Goal: Information Seeking & Learning: Learn about a topic

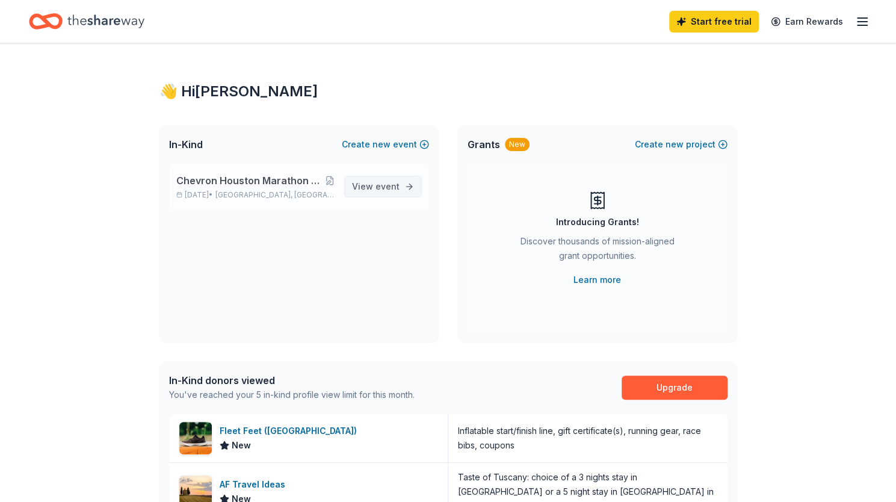
click at [374, 185] on span "View event" at bounding box center [376, 186] width 48 height 14
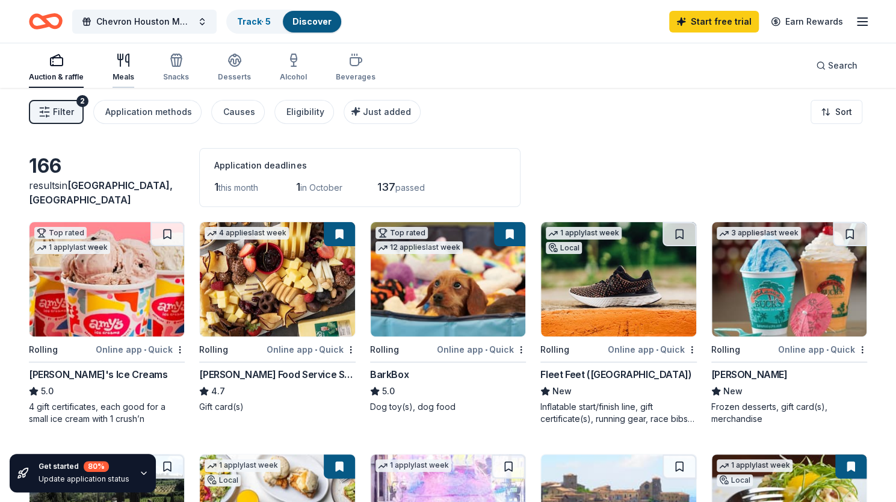
click at [126, 60] on icon "button" at bounding box center [123, 60] width 14 height 14
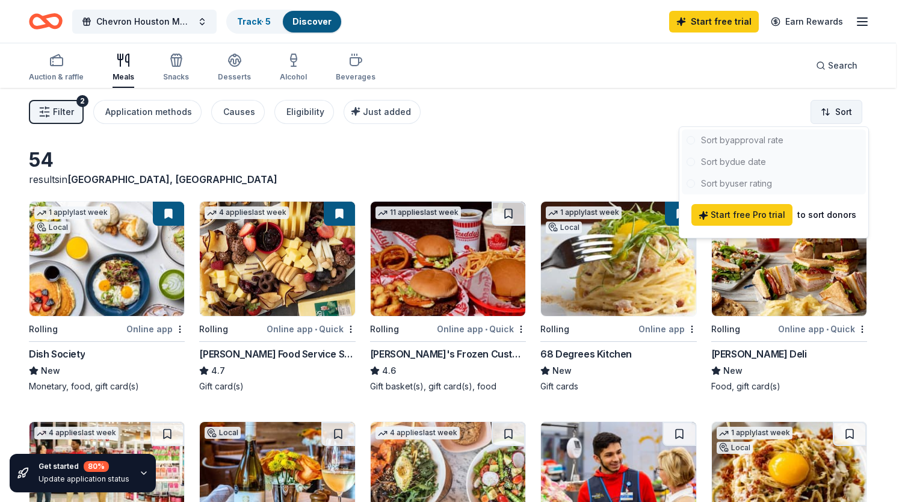
click at [837, 107] on html "Chevron Houston Marathon Run for a Reason program, running on behalf of the Hou…" at bounding box center [452, 251] width 905 height 502
click at [765, 178] on div at bounding box center [774, 161] width 184 height 65
click at [633, 139] on html "Chevron Houston Marathon Run for a Reason program, running on behalf of the Hou…" at bounding box center [452, 251] width 905 height 502
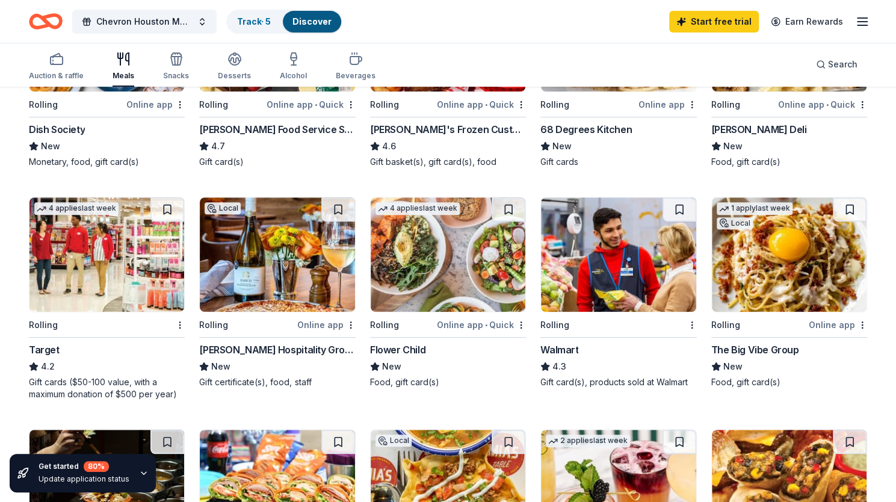
scroll to position [225, 0]
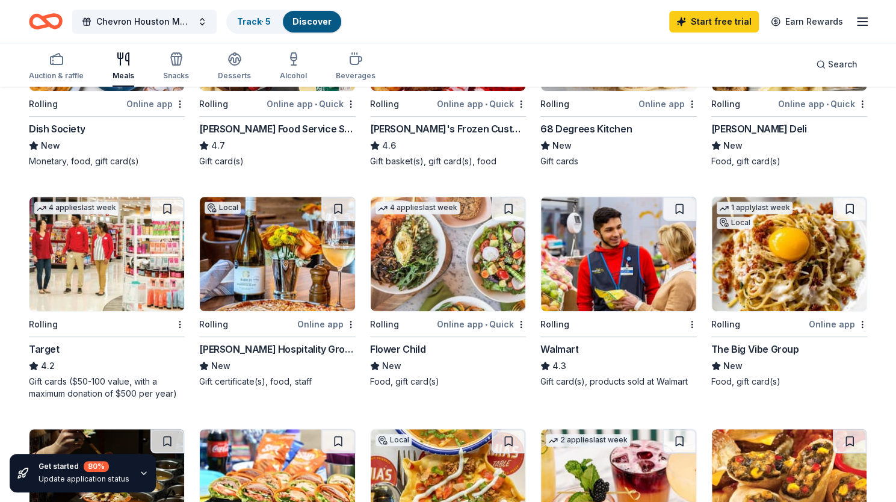
click at [610, 249] on img at bounding box center [618, 254] width 155 height 114
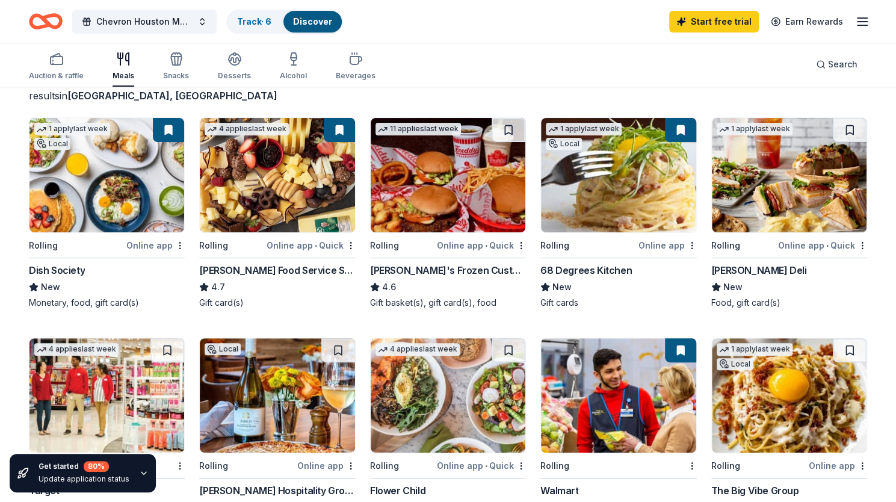
scroll to position [0, 0]
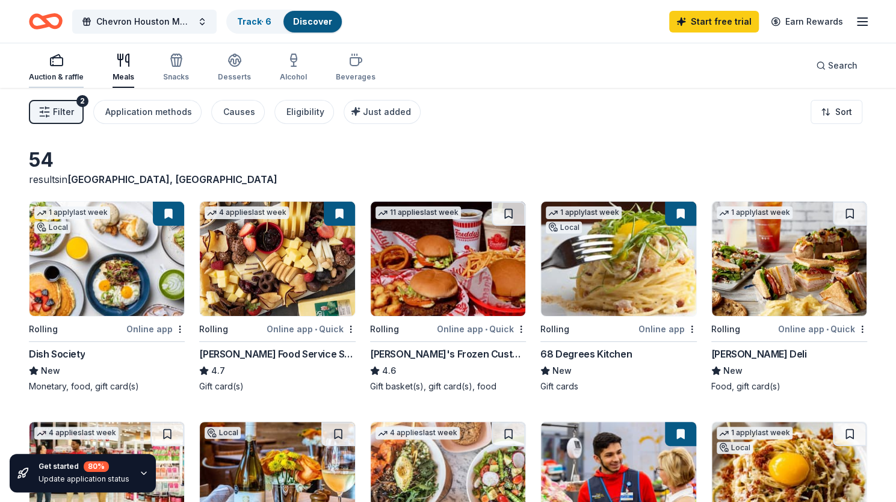
click at [64, 67] on div "button" at bounding box center [56, 60] width 55 height 14
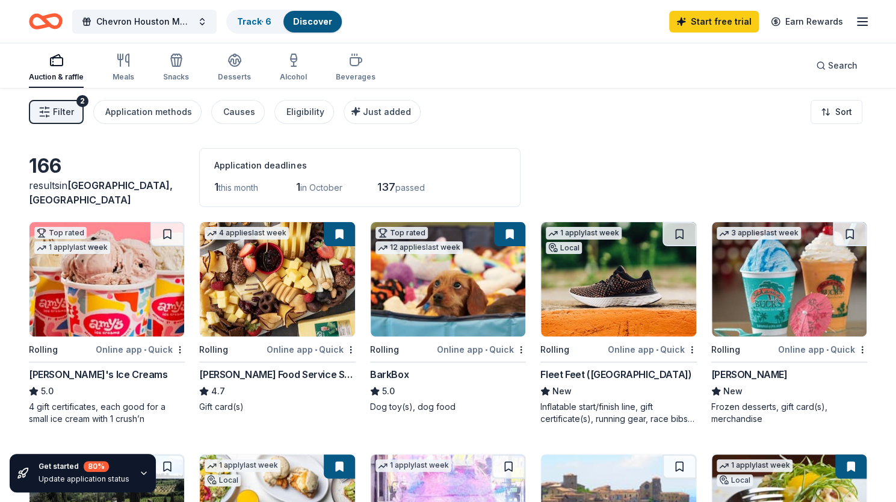
click at [52, 19] on icon "Home" at bounding box center [46, 21] width 34 height 28
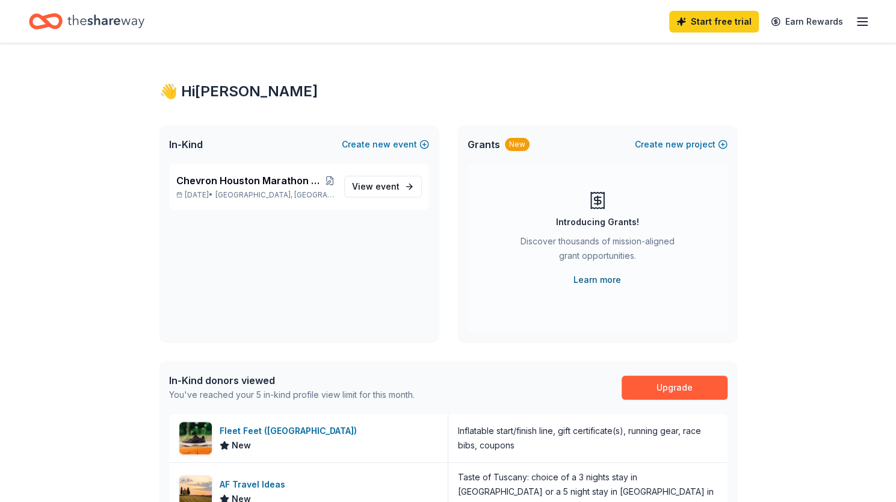
click at [603, 279] on link "Learn more" at bounding box center [598, 280] width 48 height 14
click at [131, 22] on icon "Home" at bounding box center [105, 21] width 77 height 25
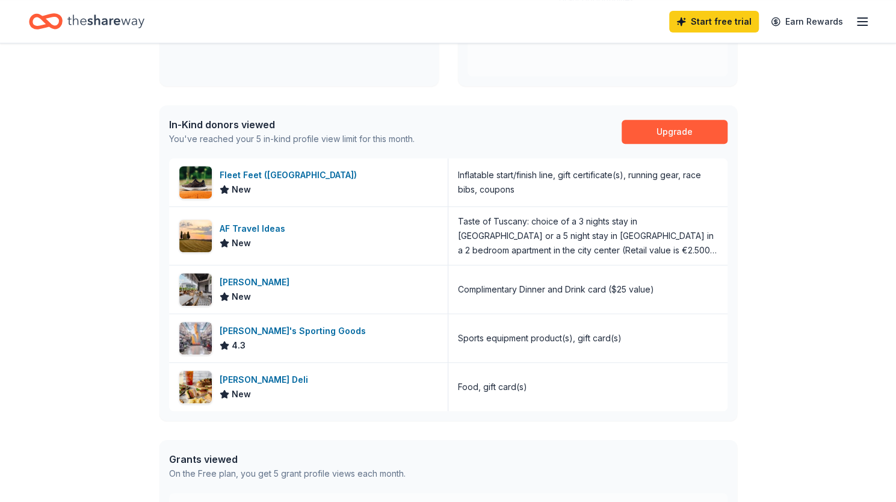
scroll to position [260, 0]
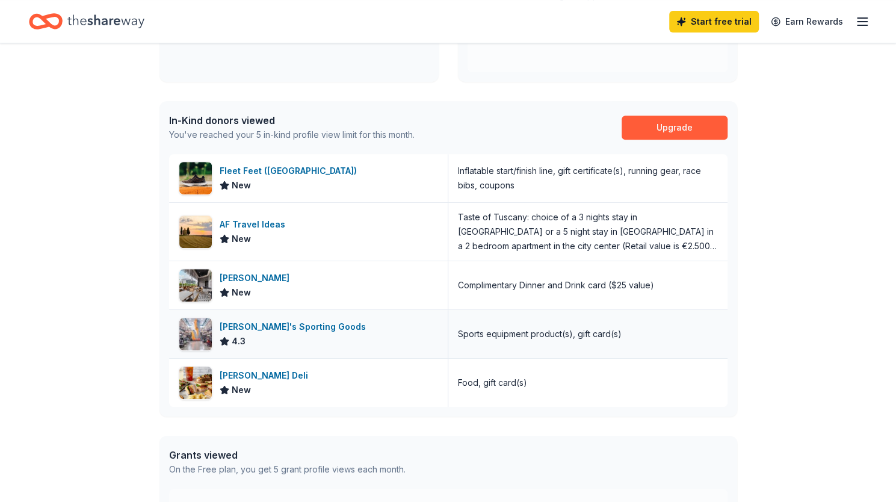
click at [194, 332] on img at bounding box center [195, 334] width 33 height 33
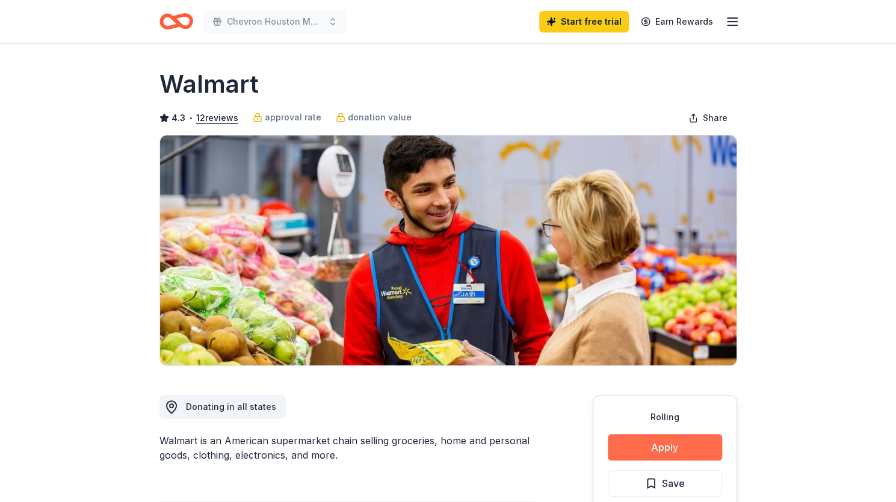
click at [669, 442] on button "Apply" at bounding box center [665, 447] width 114 height 26
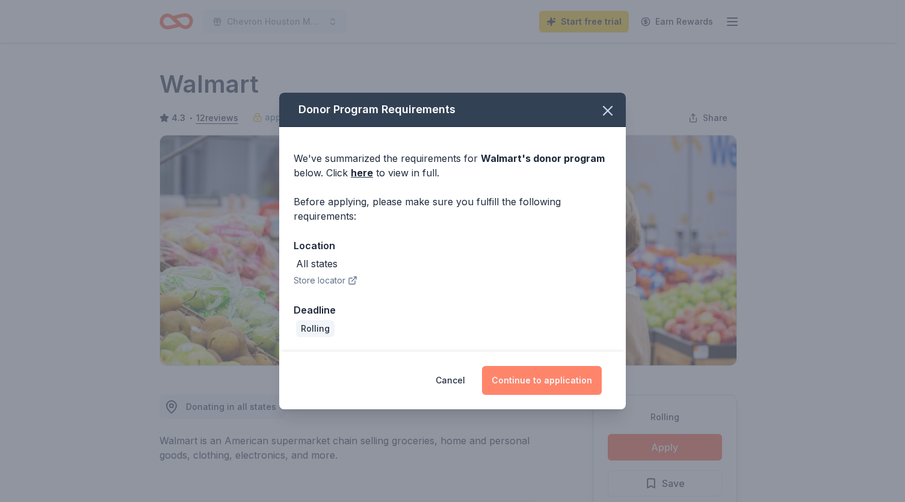
click at [537, 382] on button "Continue to application" at bounding box center [542, 380] width 120 height 29
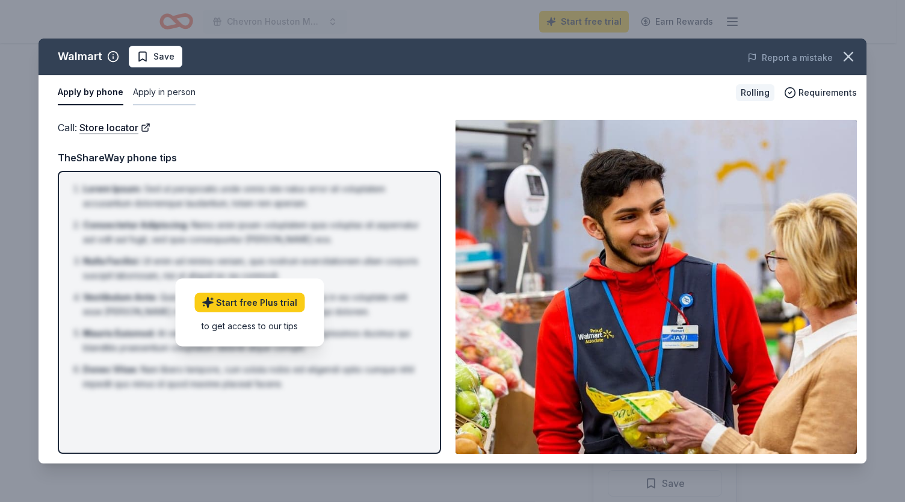
click at [164, 90] on button "Apply in person" at bounding box center [164, 92] width 63 height 25
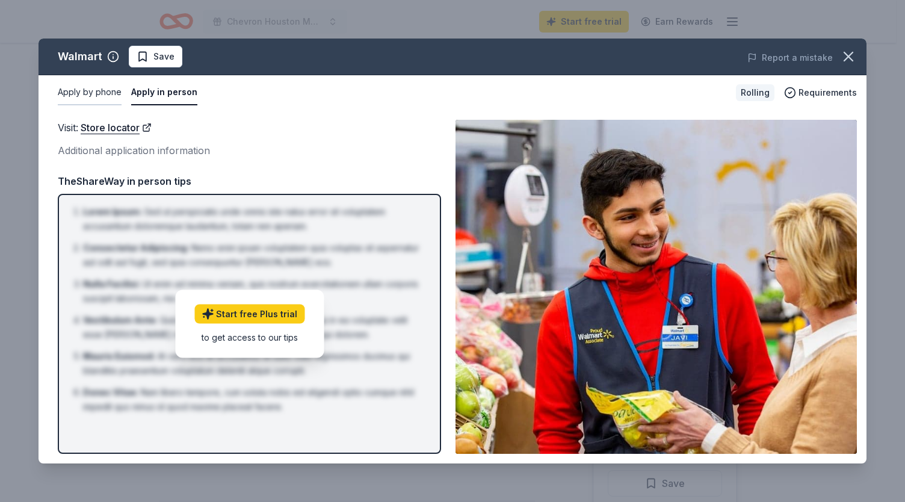
click at [105, 89] on button "Apply by phone" at bounding box center [90, 92] width 64 height 25
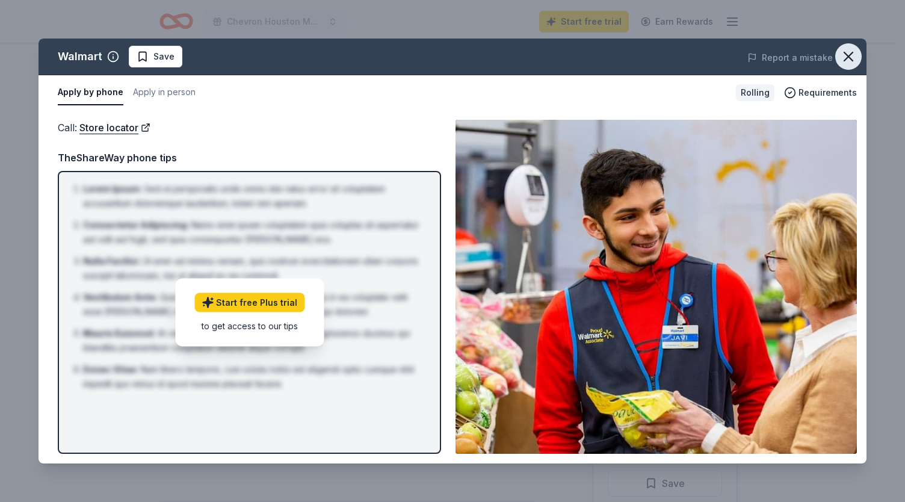
click at [849, 54] on icon "button" at bounding box center [848, 56] width 17 height 17
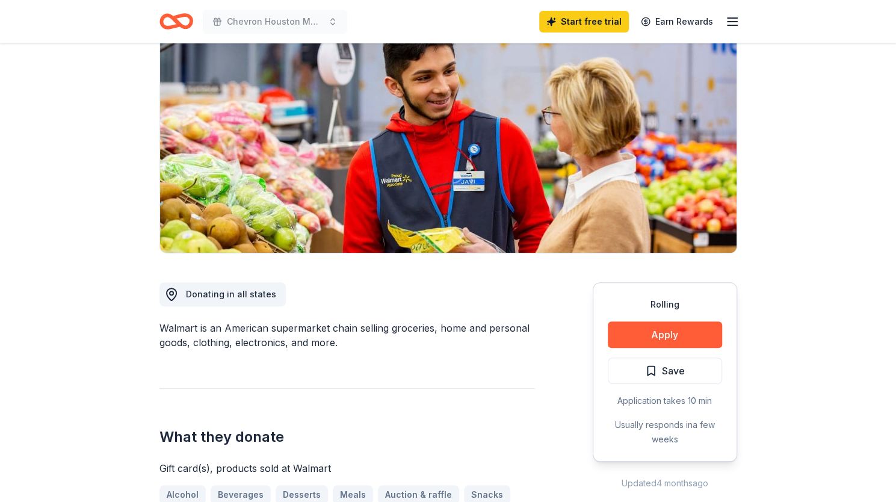
scroll to position [113, 0]
click at [662, 337] on button "Apply" at bounding box center [665, 334] width 114 height 26
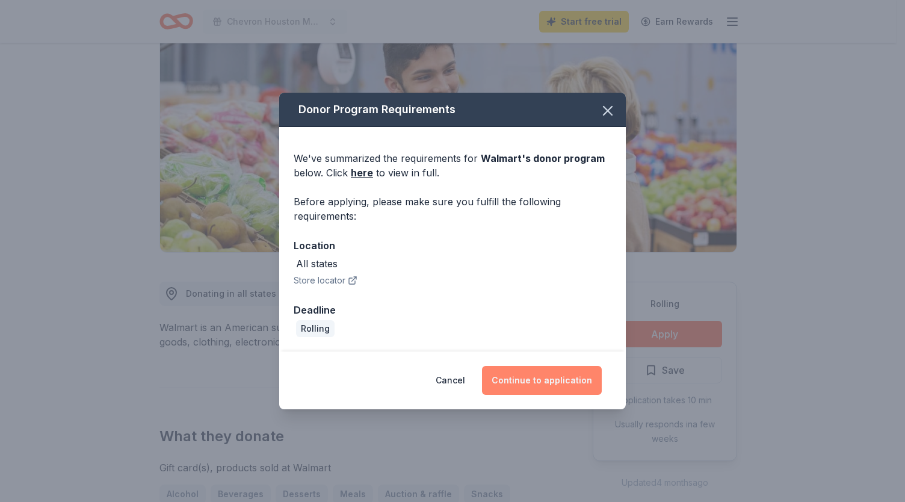
click at [524, 380] on button "Continue to application" at bounding box center [542, 380] width 120 height 29
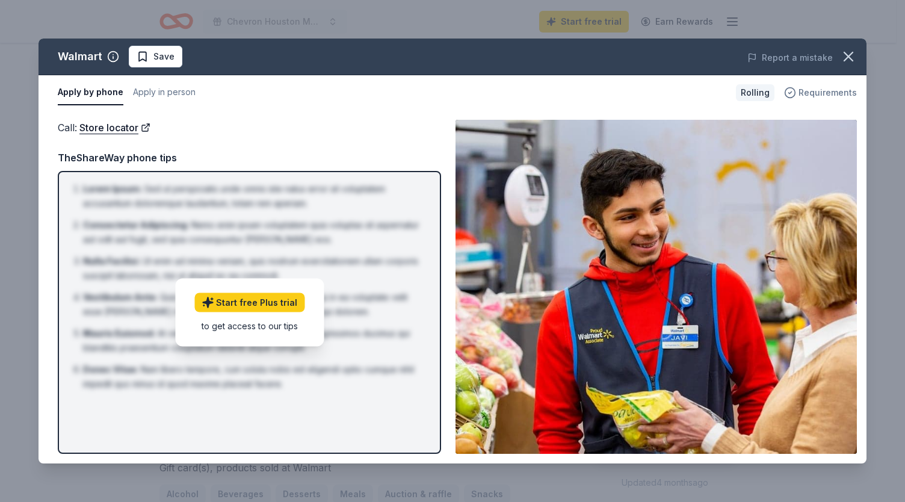
click at [820, 95] on span "Requirements" at bounding box center [828, 92] width 58 height 14
click at [696, 92] on div "Apply by phone Apply in person" at bounding box center [392, 92] width 669 height 25
click at [159, 95] on button "Apply in person" at bounding box center [164, 92] width 63 height 25
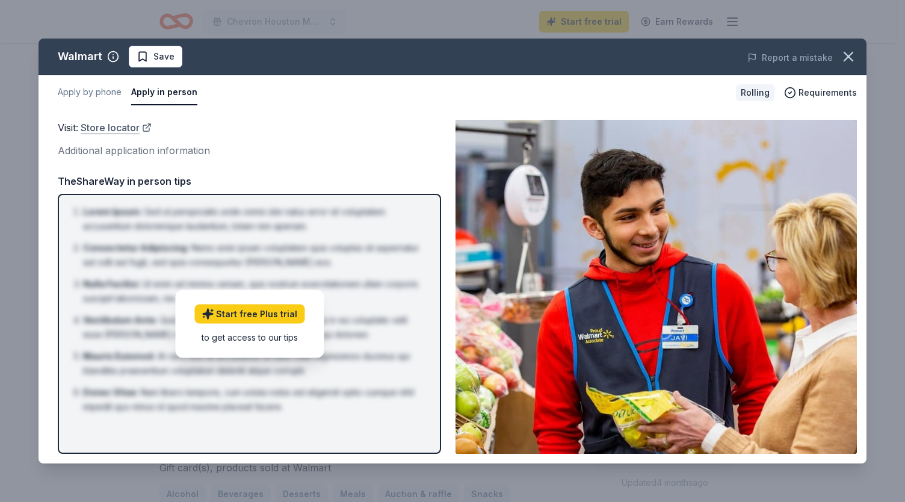
click at [116, 129] on link "Store locator" at bounding box center [116, 128] width 71 height 16
click at [100, 97] on button "Apply by phone" at bounding box center [90, 92] width 64 height 25
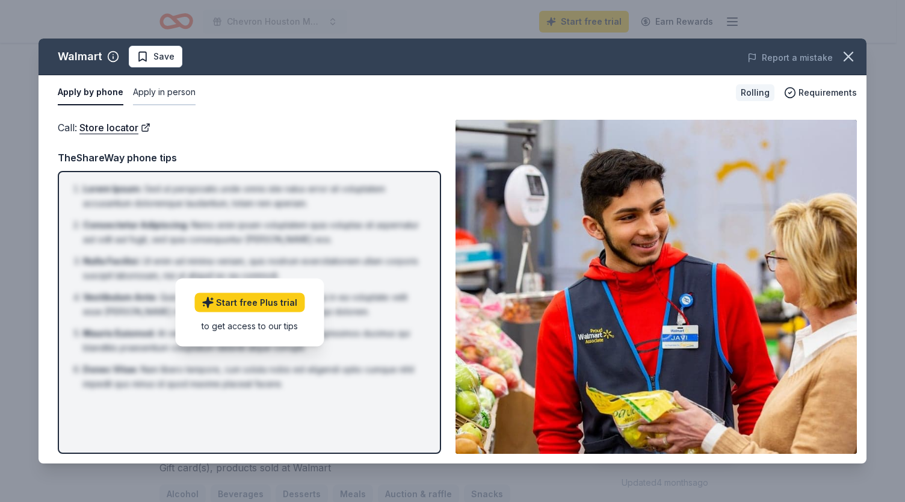
click at [163, 92] on button "Apply in person" at bounding box center [164, 92] width 63 height 25
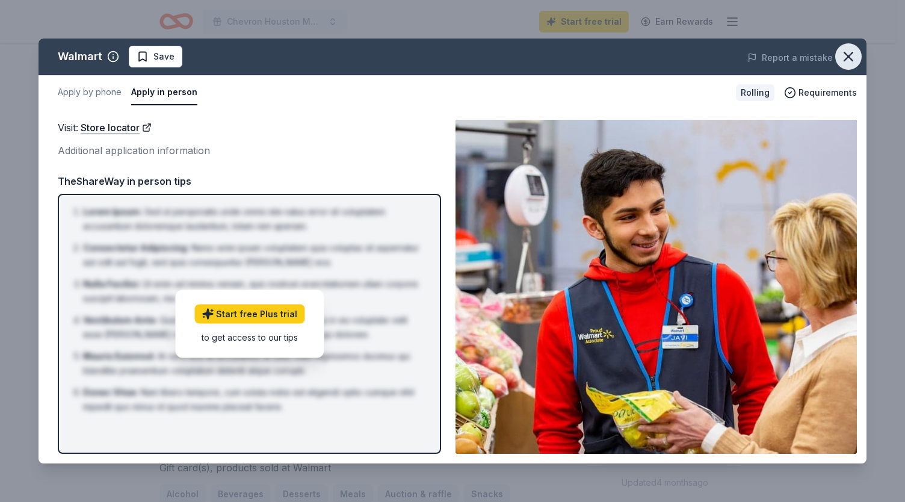
click at [847, 57] on icon "button" at bounding box center [848, 56] width 8 height 8
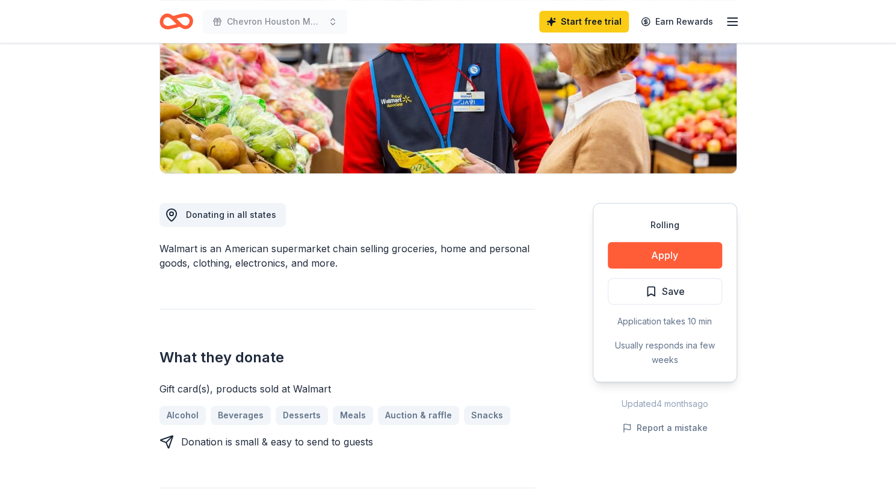
scroll to position [193, 0]
click at [666, 282] on button "Save" at bounding box center [665, 290] width 114 height 26
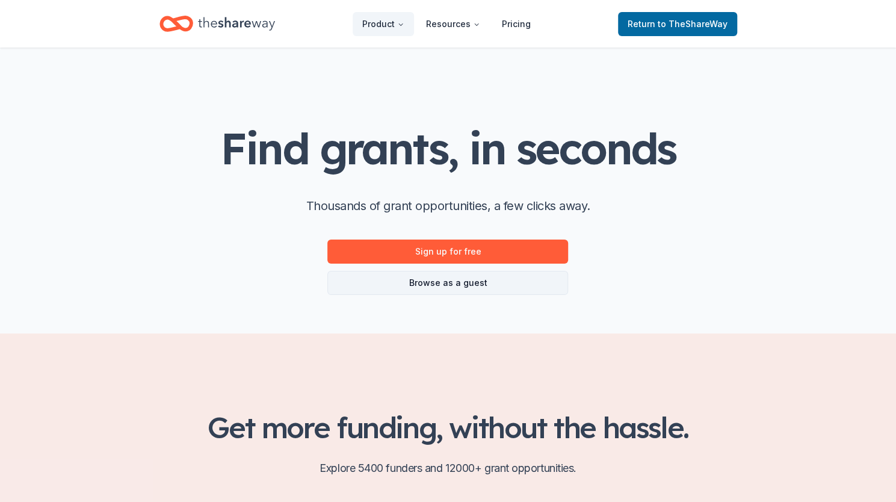
click at [479, 286] on link "Browse as a guest" at bounding box center [447, 283] width 241 height 24
click at [454, 283] on link "Browse as a guest" at bounding box center [447, 283] width 241 height 24
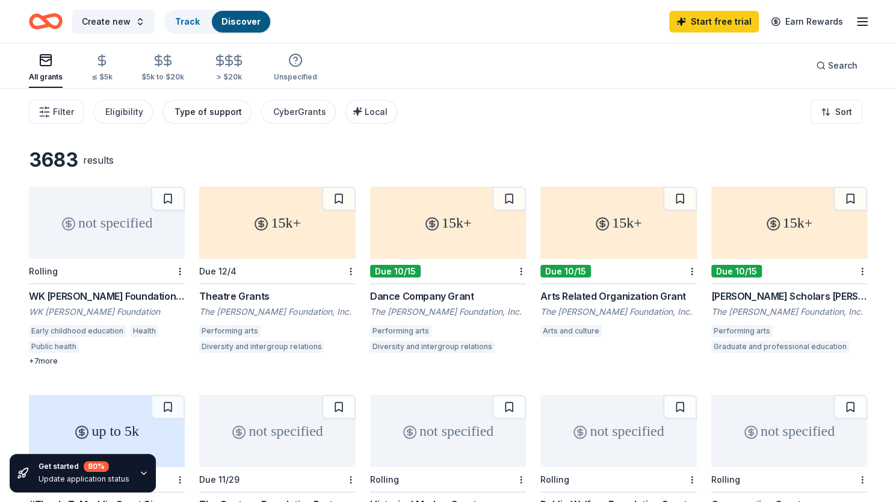
click at [215, 113] on div "Type of support" at bounding box center [208, 112] width 67 height 14
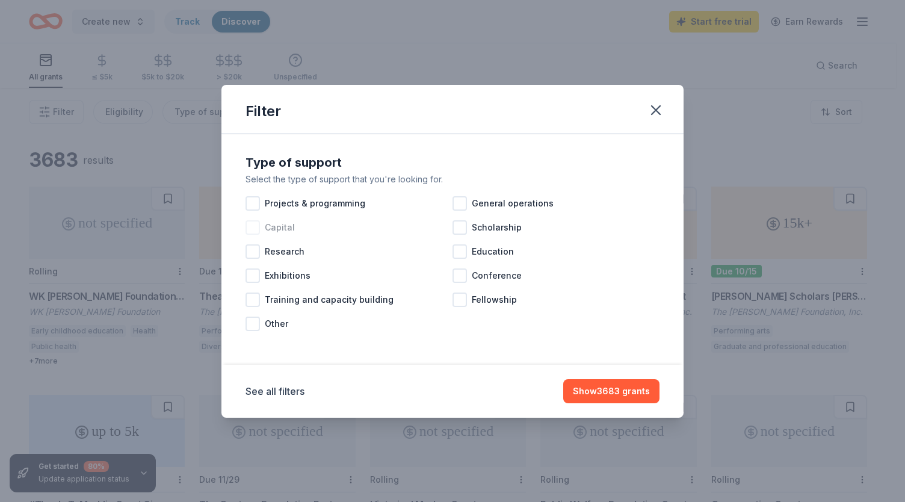
click at [283, 226] on span "Capital" at bounding box center [280, 227] width 30 height 14
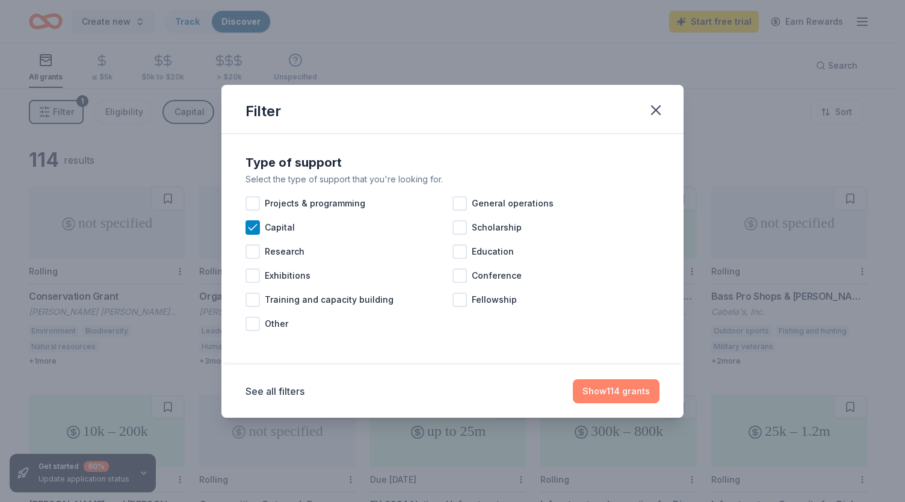
click at [614, 395] on button "Show 114 grants" at bounding box center [616, 391] width 87 height 24
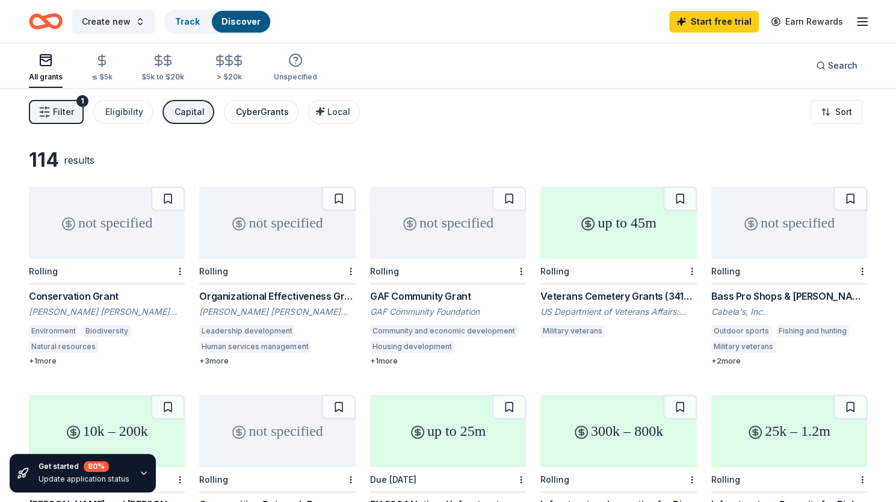
click at [266, 113] on div "CyberGrants" at bounding box center [262, 112] width 53 height 14
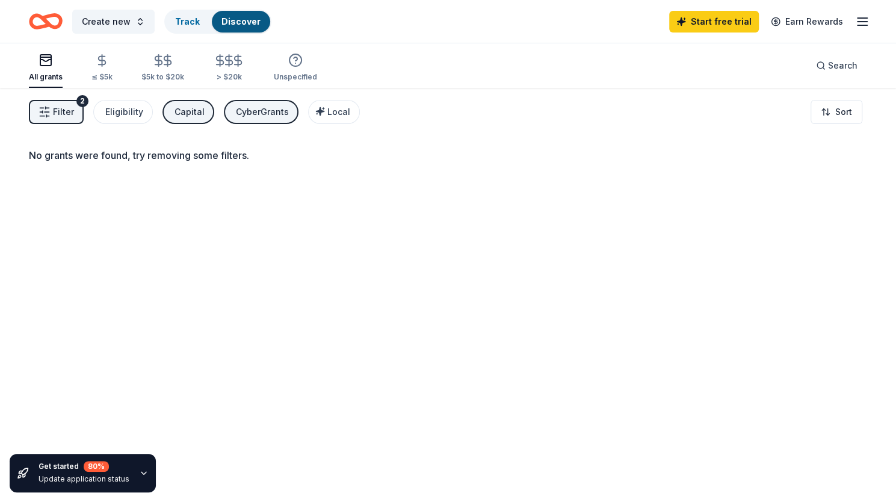
click at [265, 113] on div "CyberGrants" at bounding box center [262, 112] width 53 height 14
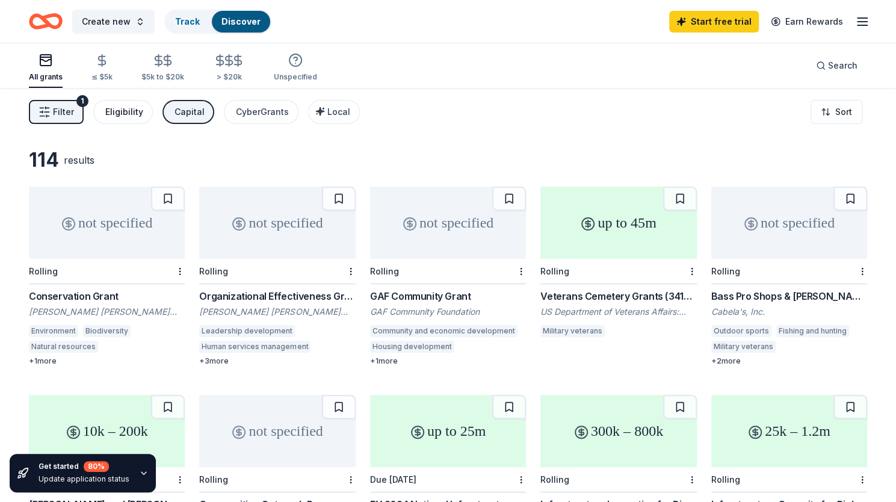
click at [129, 109] on div "Eligibility" at bounding box center [124, 112] width 38 height 14
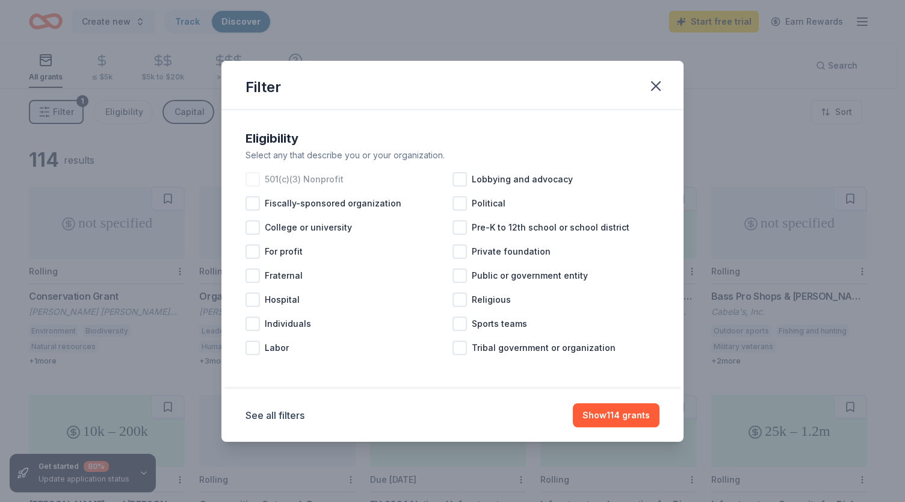
click at [251, 180] on div at bounding box center [253, 179] width 14 height 14
click at [252, 323] on div at bounding box center [253, 324] width 14 height 14
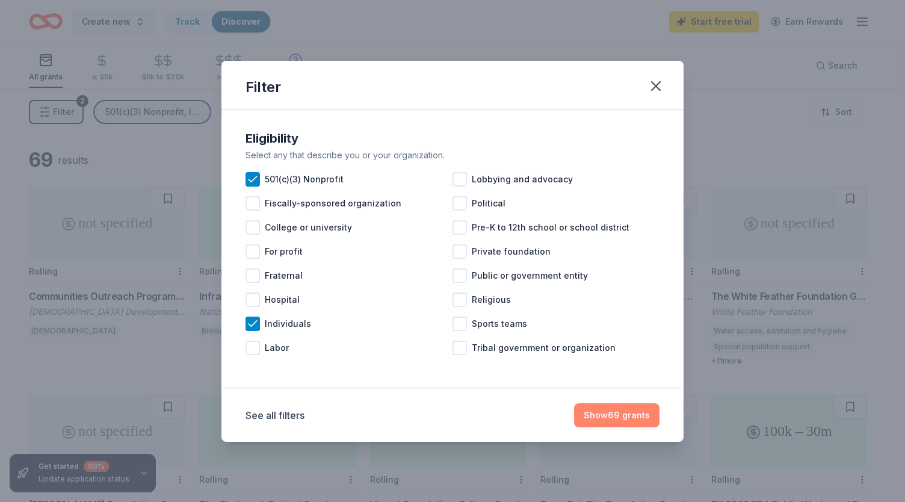
click at [596, 414] on button "Show 69 grants" at bounding box center [616, 415] width 85 height 24
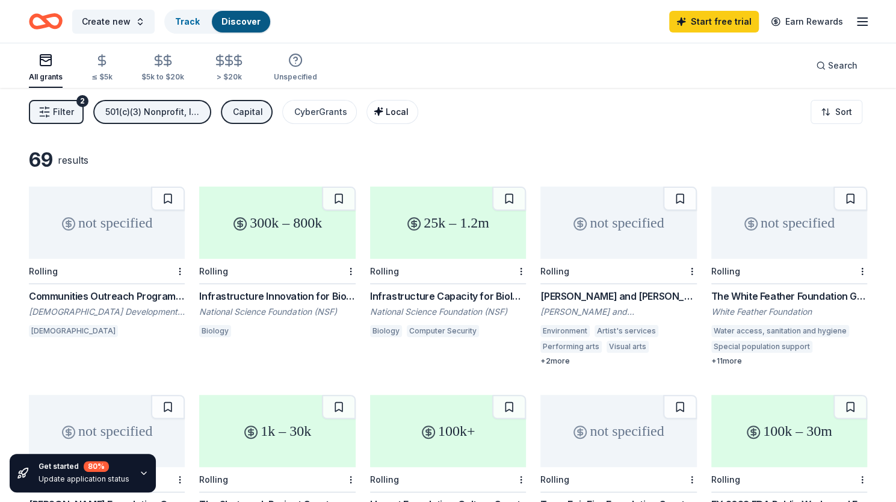
click at [389, 118] on div "Local" at bounding box center [394, 112] width 30 height 14
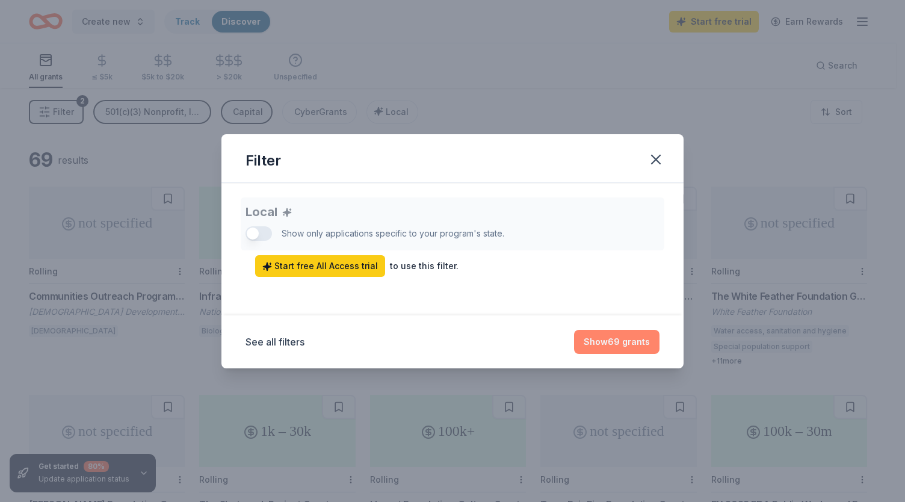
click at [607, 347] on button "Show 69 grants" at bounding box center [616, 342] width 85 height 24
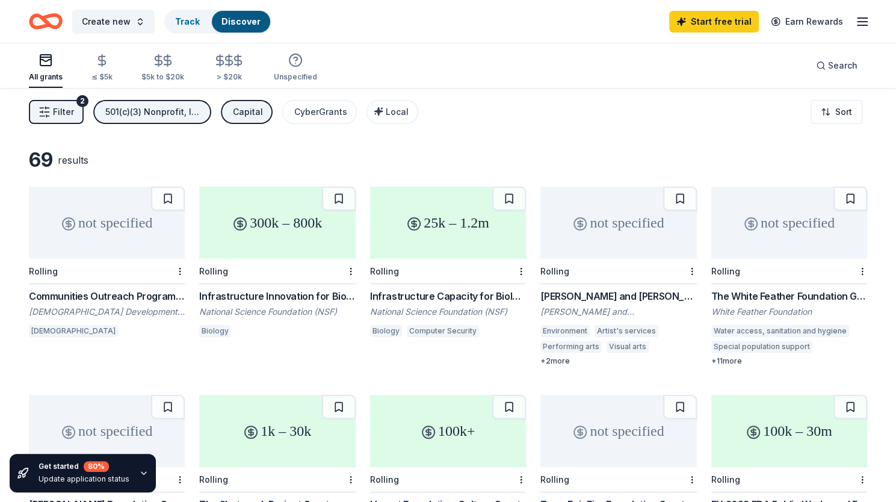
click at [60, 119] on button "Filter 2" at bounding box center [56, 112] width 55 height 24
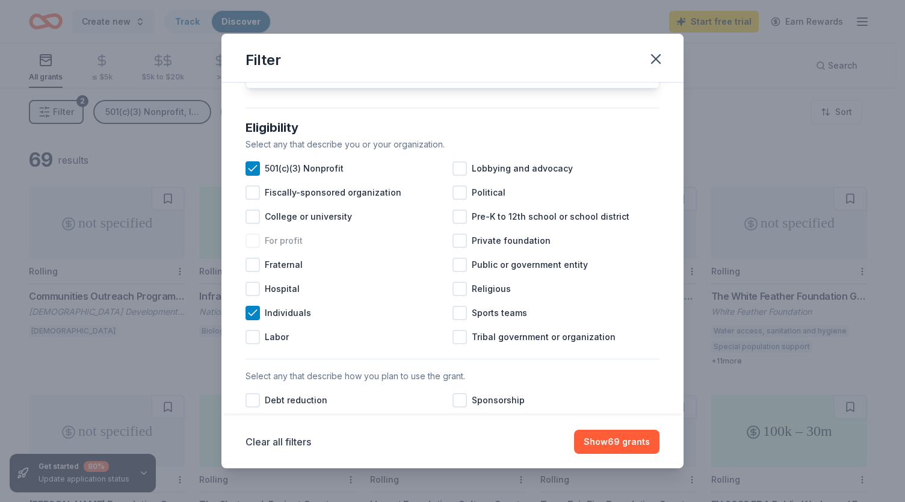
scroll to position [94, 0]
click at [457, 320] on div at bounding box center [460, 312] width 14 height 14
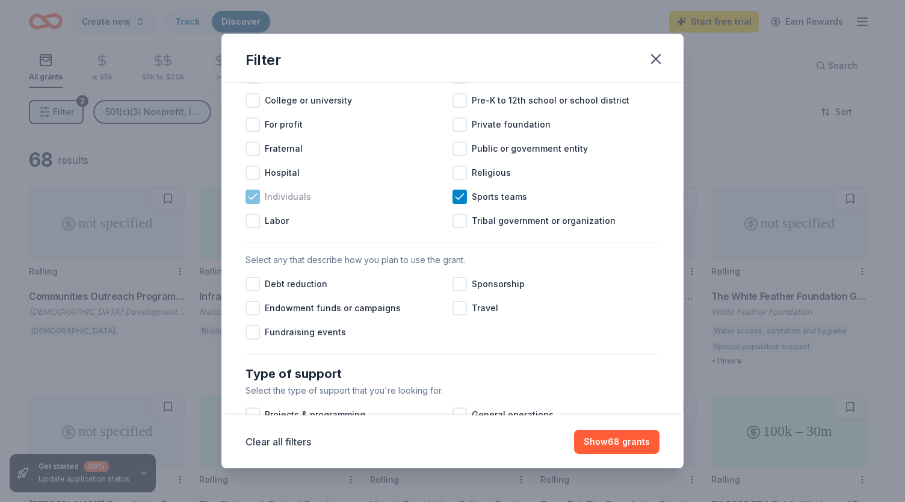
scroll to position [212, 0]
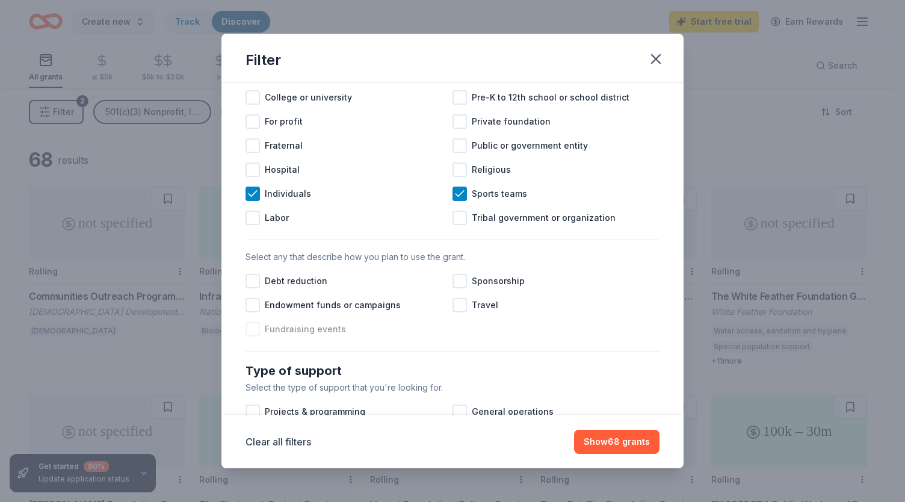
click at [284, 336] on span "Fundraising events" at bounding box center [305, 329] width 81 height 14
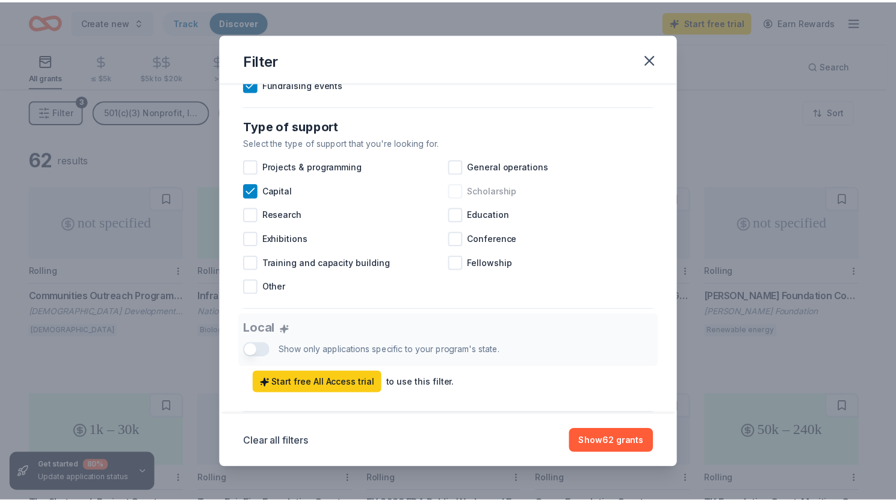
scroll to position [512, 0]
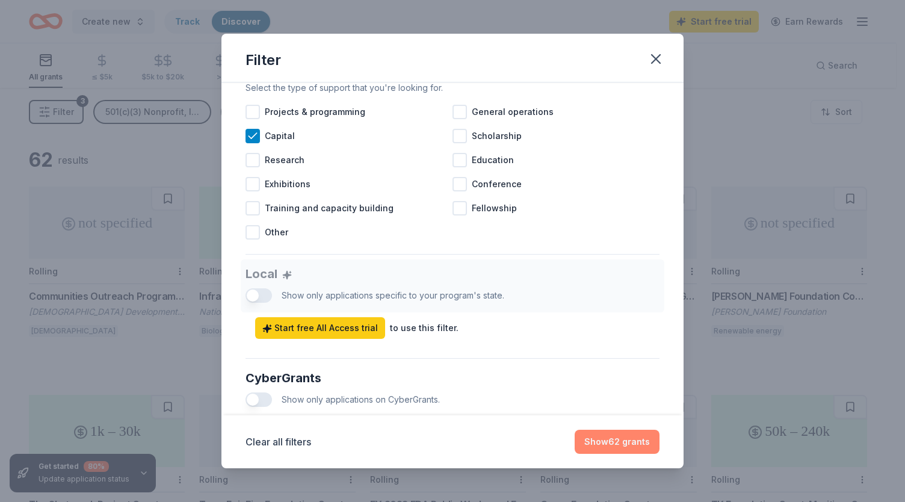
click at [596, 451] on button "Show 62 grants" at bounding box center [617, 442] width 85 height 24
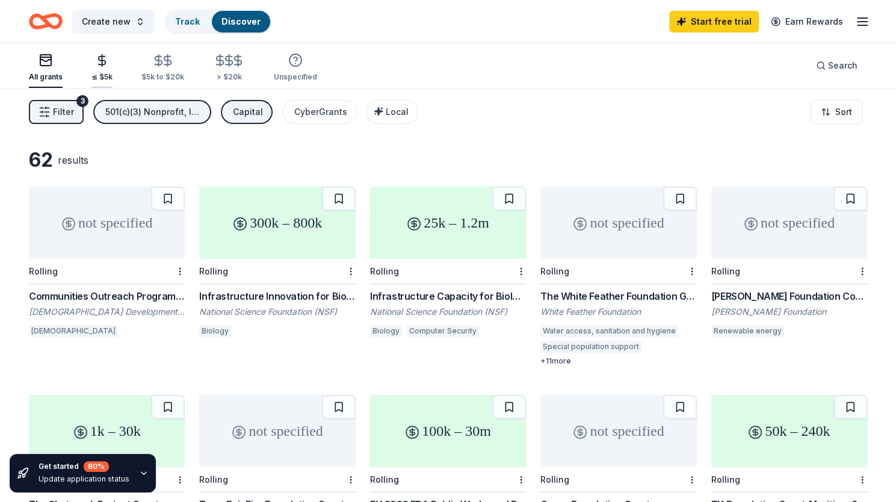
click at [104, 62] on icon "button" at bounding box center [102, 61] width 7 height 8
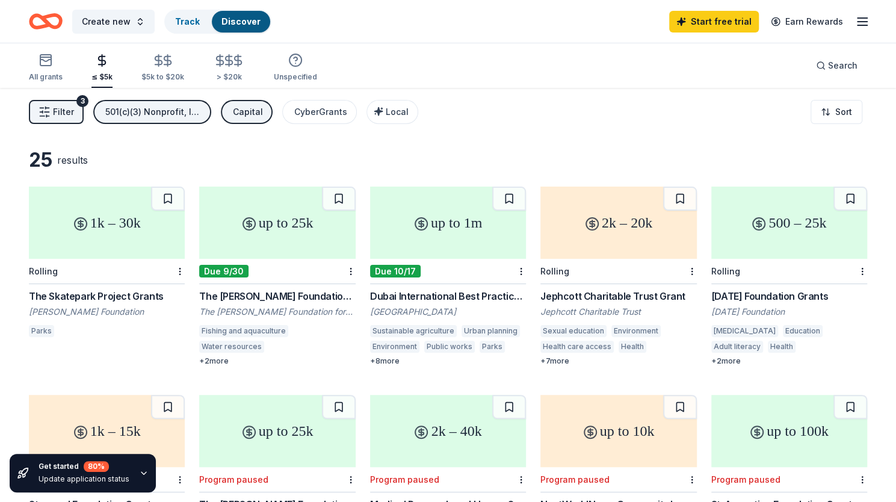
click at [155, 237] on div "1k – 30k" at bounding box center [107, 223] width 156 height 72
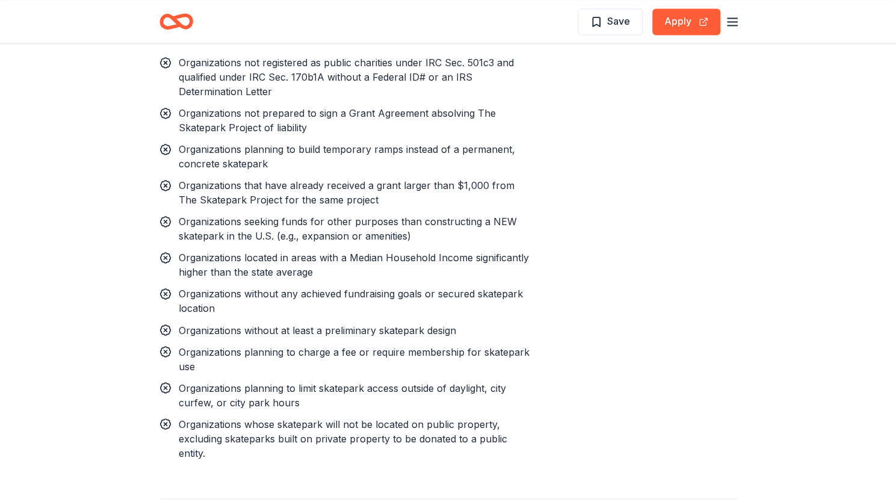
scroll to position [1036, 0]
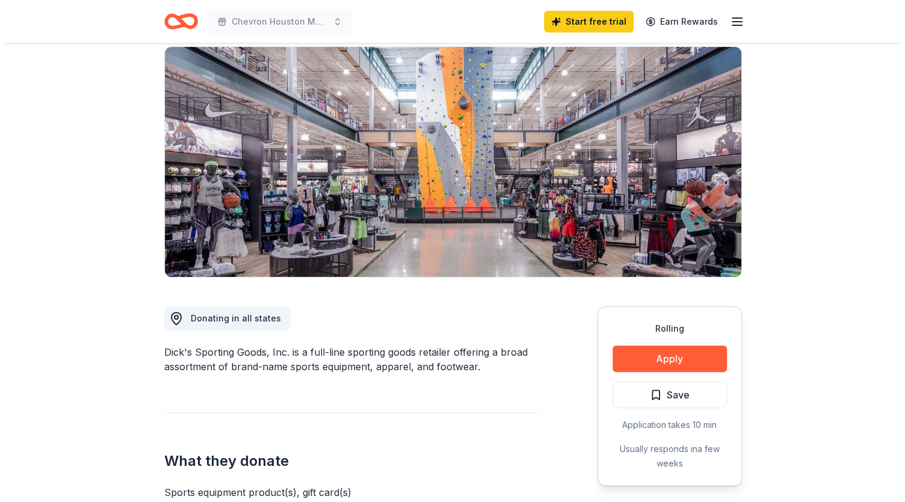
scroll to position [79, 0]
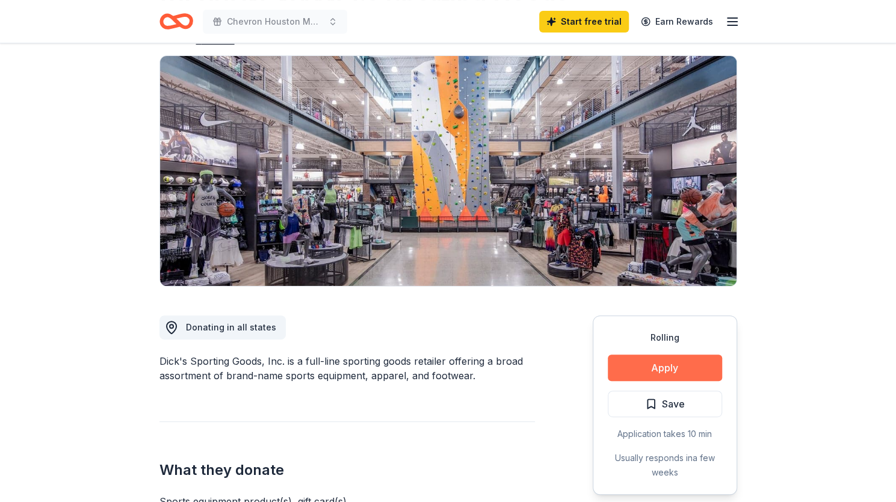
click at [615, 367] on button "Apply" at bounding box center [665, 368] width 114 height 26
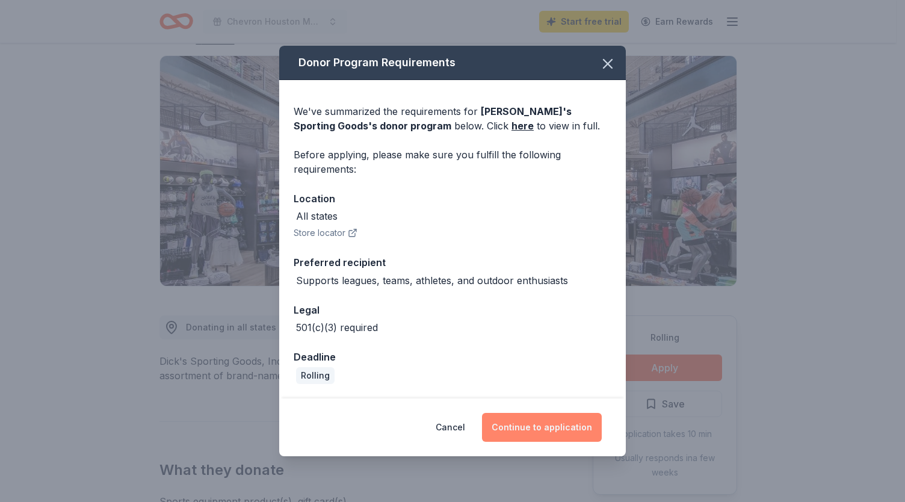
click at [541, 421] on button "Continue to application" at bounding box center [542, 427] width 120 height 29
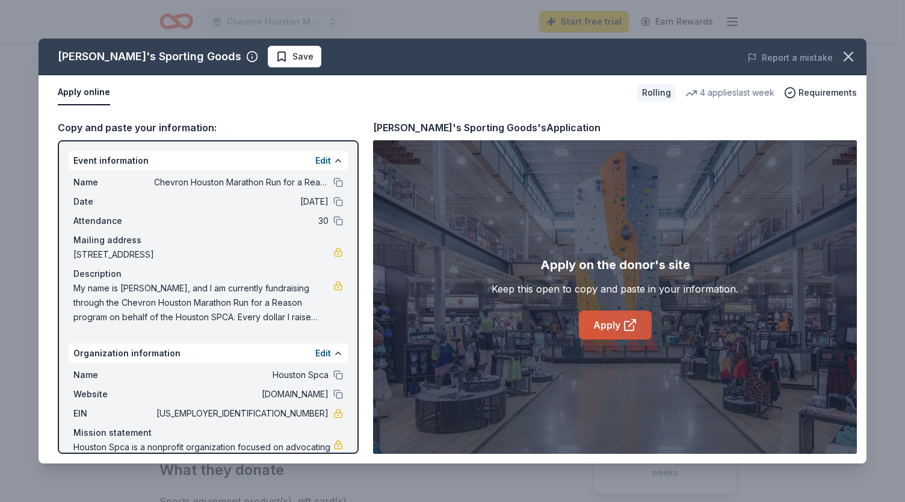
click at [623, 327] on icon at bounding box center [630, 325] width 14 height 14
